Goal: Task Accomplishment & Management: Manage account settings

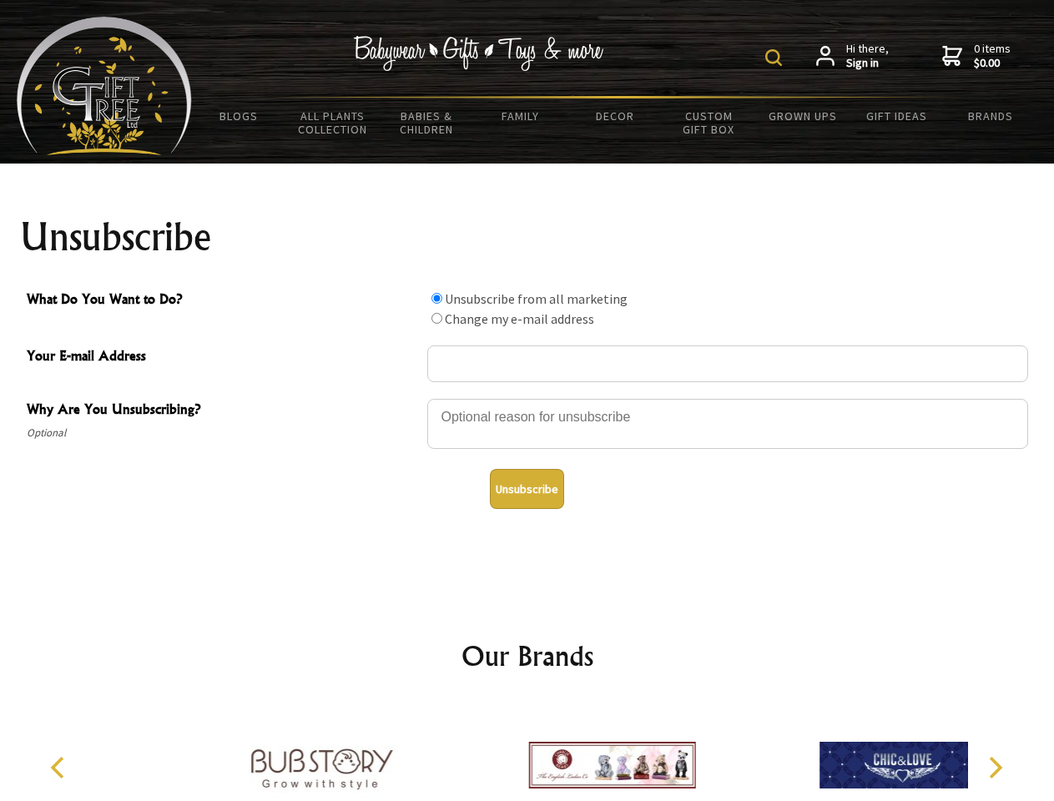
click at [776, 58] on img at bounding box center [773, 57] width 17 height 17
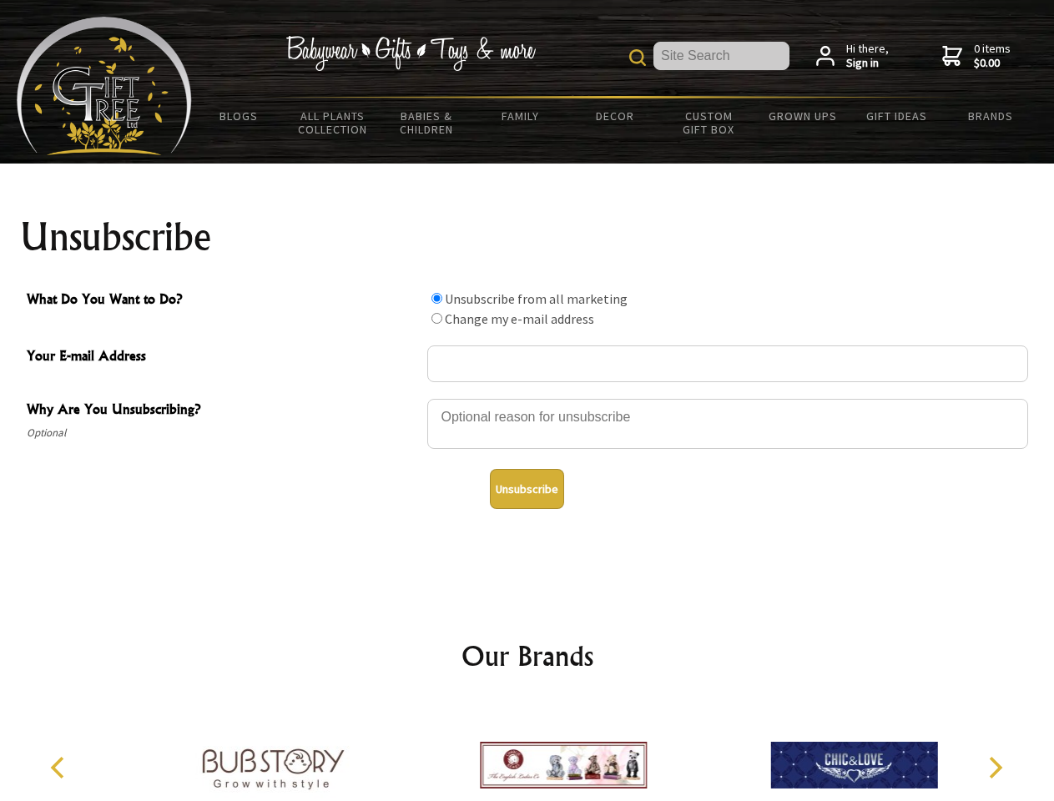
click at [527, 398] on div at bounding box center [727, 426] width 601 height 58
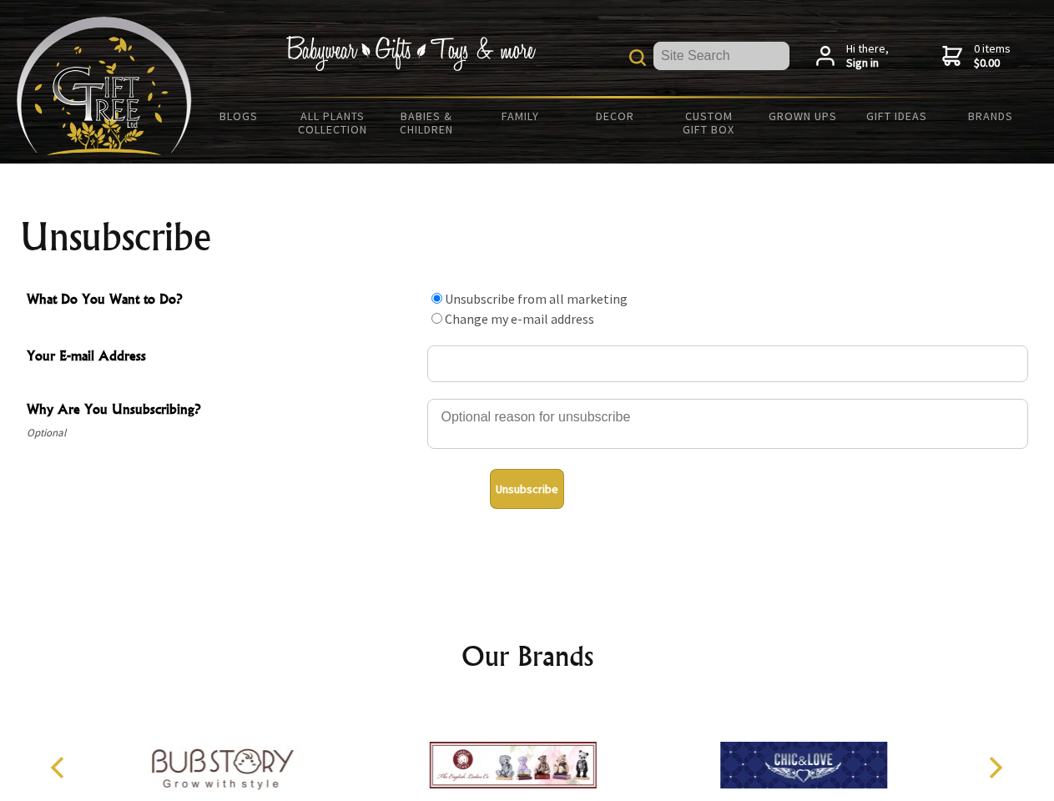
click at [436, 298] on input "What Do You Want to Do?" at bounding box center [436, 298] width 11 height 11
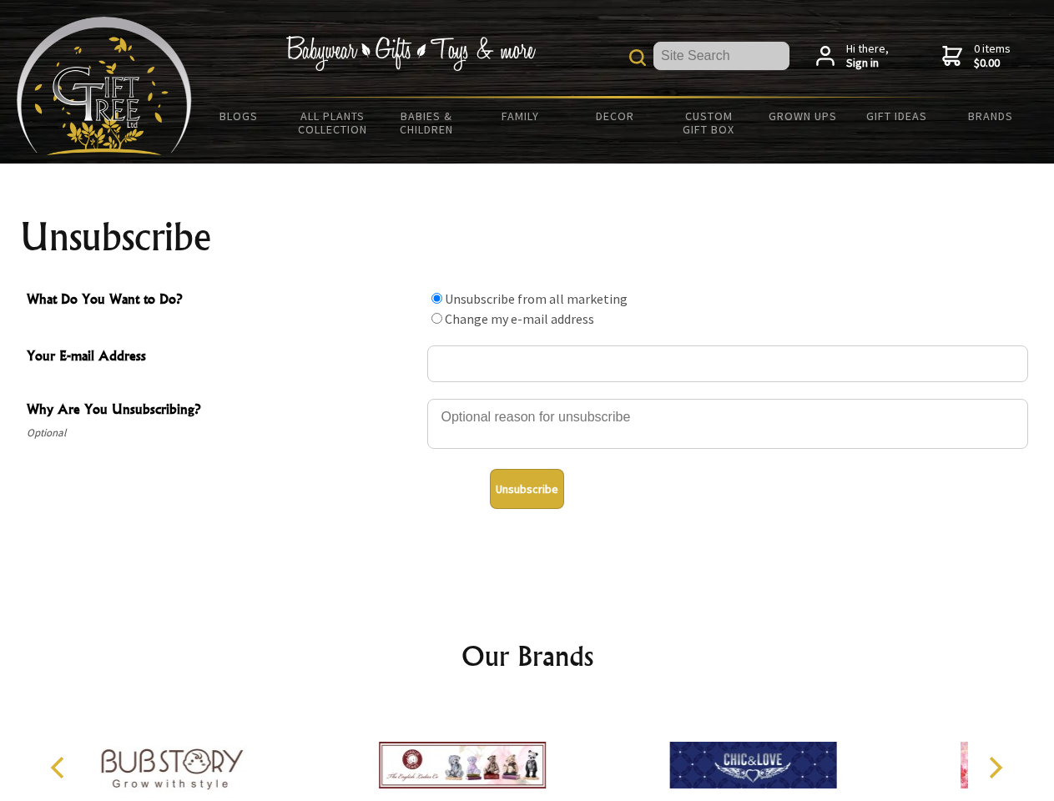
click at [436, 318] on input "What Do You Want to Do?" at bounding box center [436, 318] width 11 height 11
radio input "true"
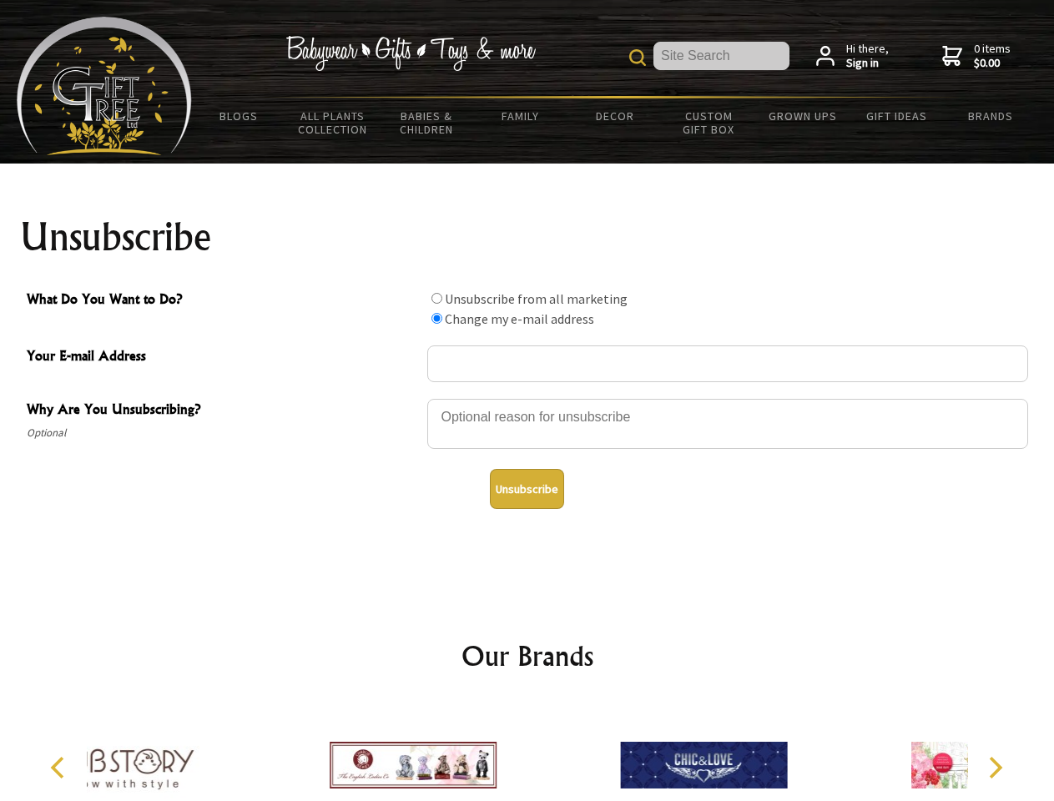
click at [526, 489] on button "Unsubscribe" at bounding box center [527, 489] width 74 height 40
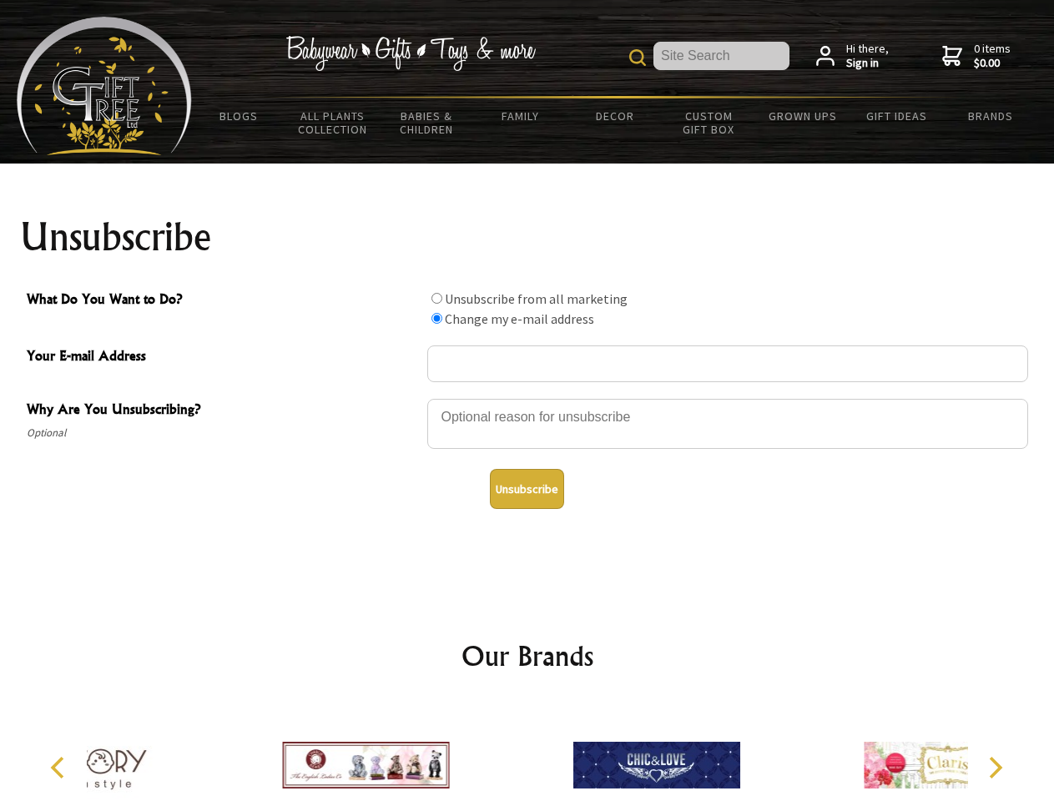
click at [60, 768] on icon "Previous" at bounding box center [59, 768] width 22 height 22
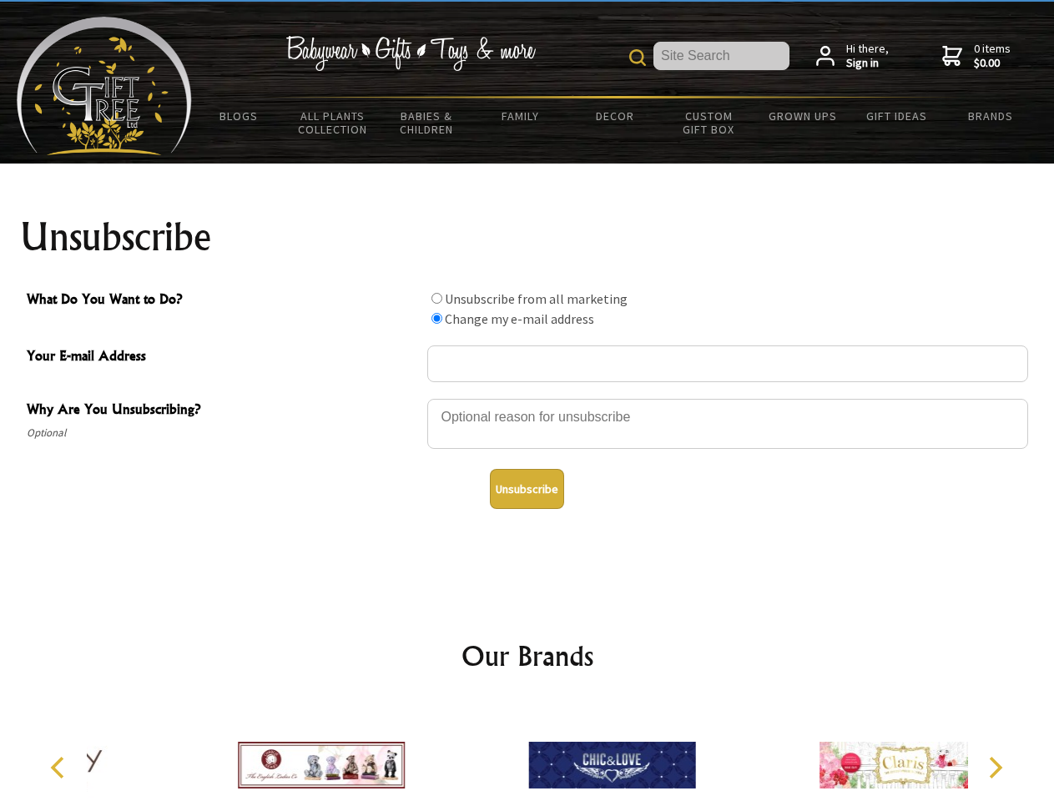
click at [995, 768] on icon "Next" at bounding box center [994, 768] width 22 height 22
